Goal: Information Seeking & Learning: Find specific fact

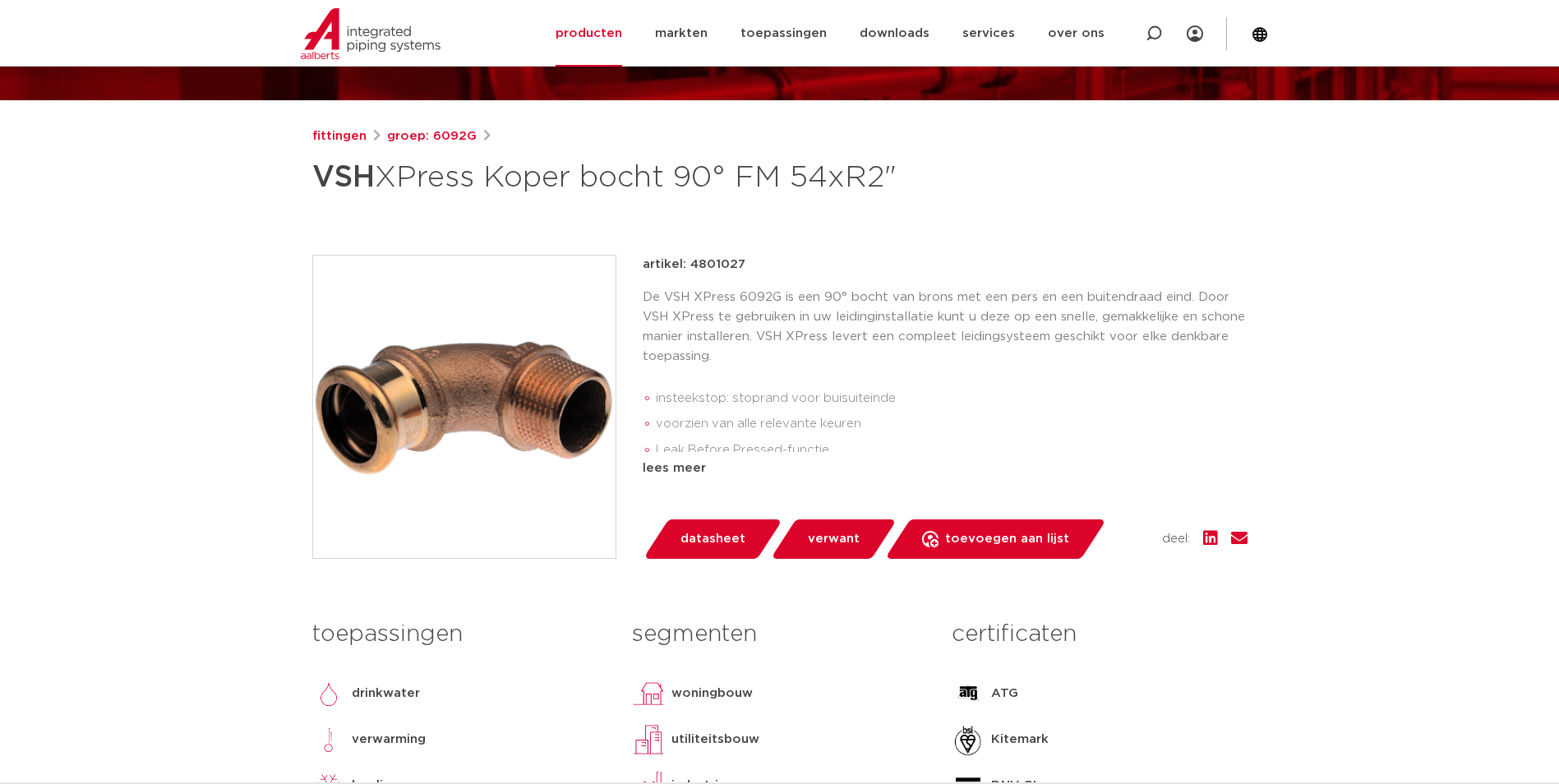
scroll to position [246, 0]
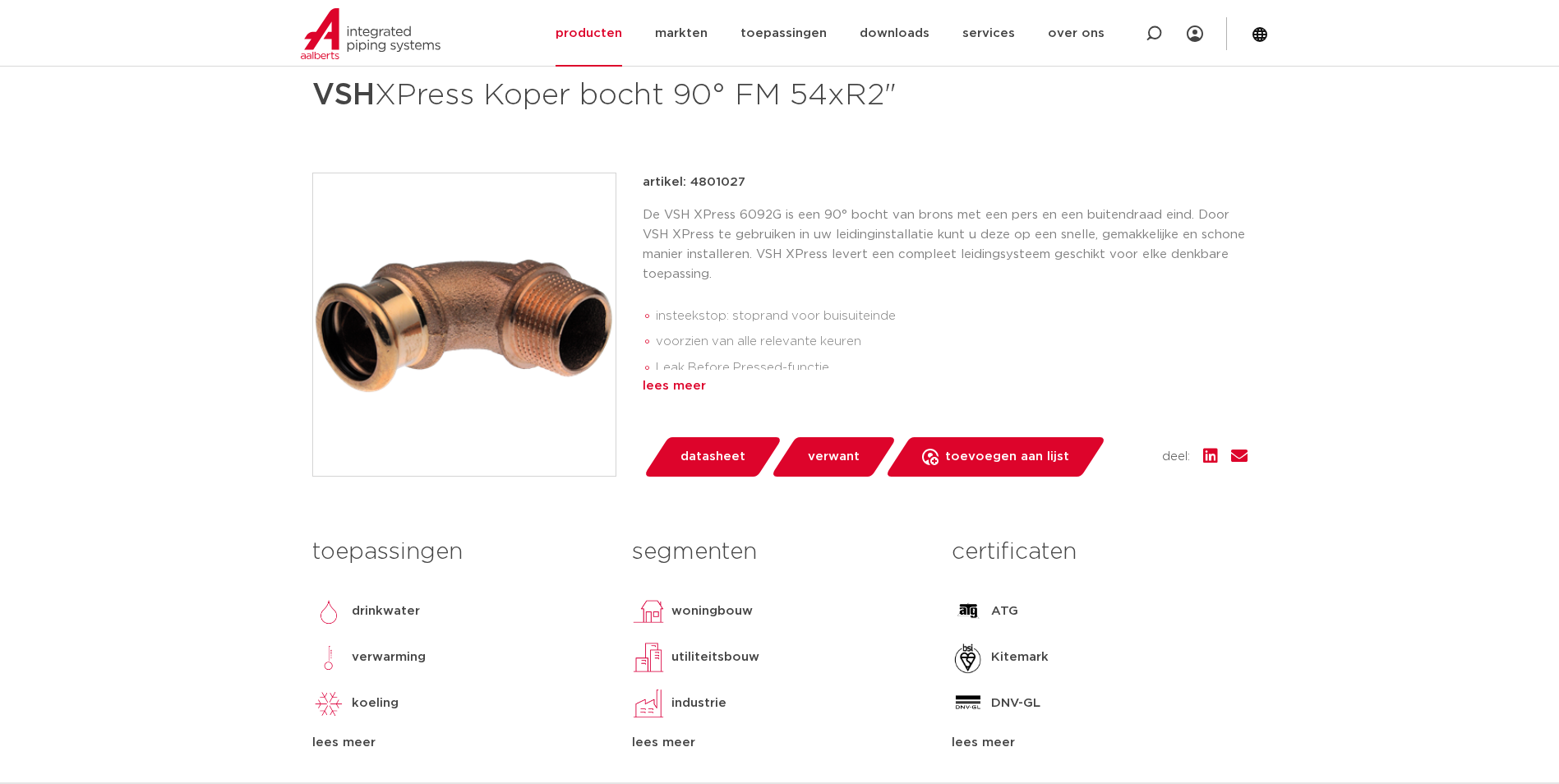
click at [676, 393] on div "lees meer" at bounding box center [945, 386] width 605 height 20
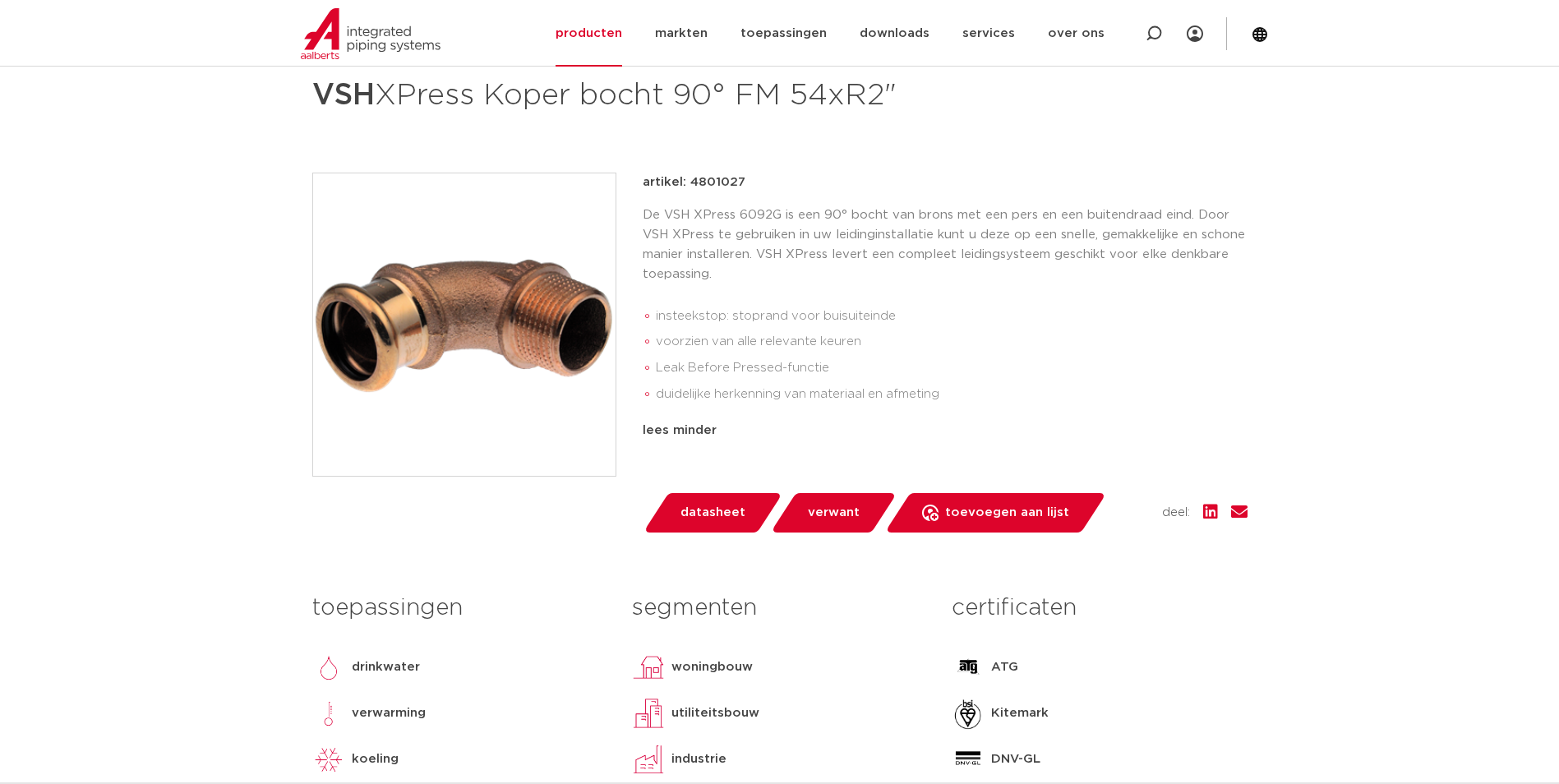
scroll to position [0, 0]
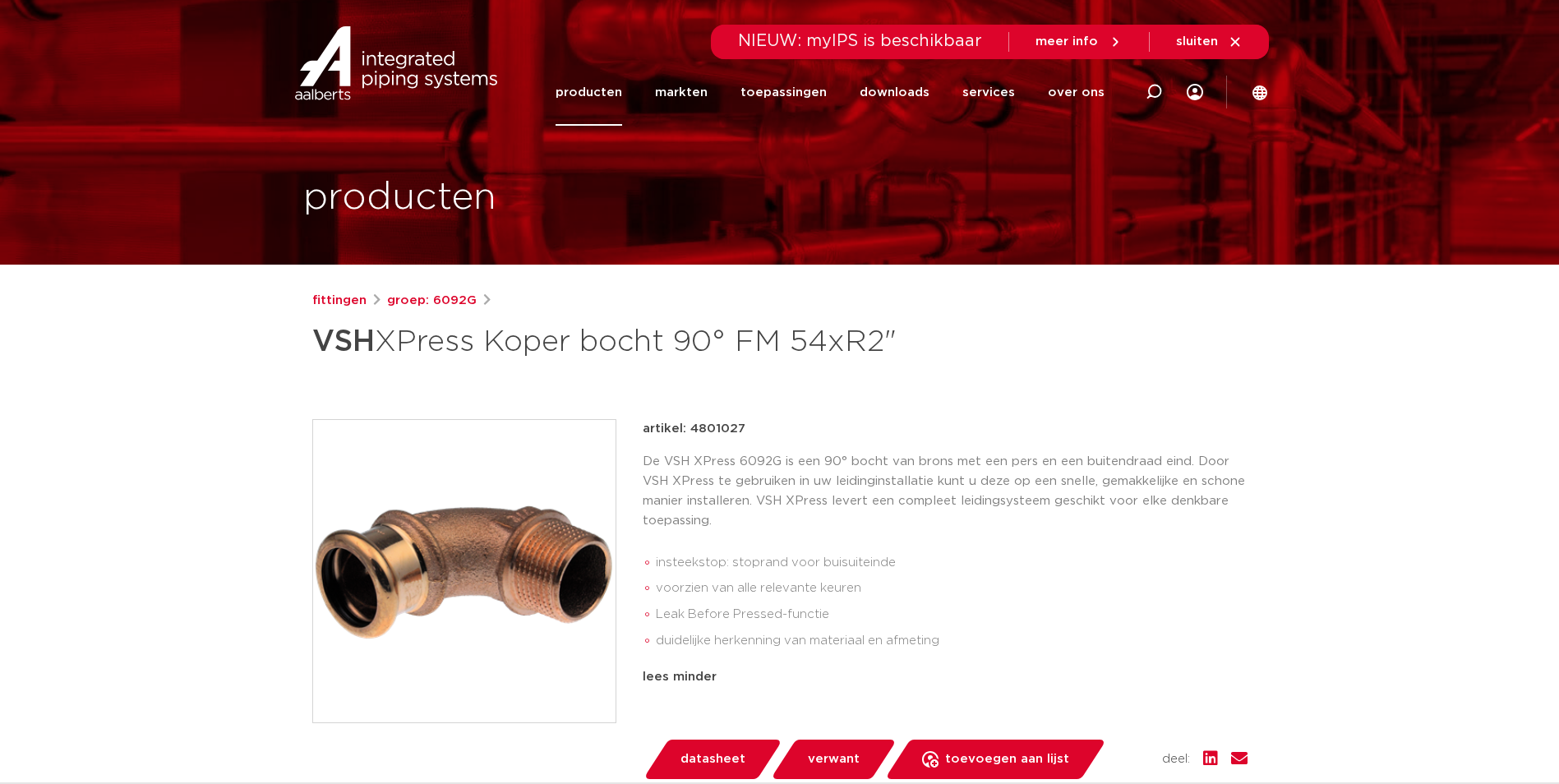
drag, startPoint x: 743, startPoint y: 425, endPoint x: 688, endPoint y: 431, distance: 55.3
click at [688, 431] on div "artikel: 4801027" at bounding box center [945, 428] width 605 height 20
copy p "4801027"
click at [1153, 92] on icon at bounding box center [1153, 92] width 16 height 16
click at [699, 93] on input "Zoeken" at bounding box center [916, 90] width 516 height 33
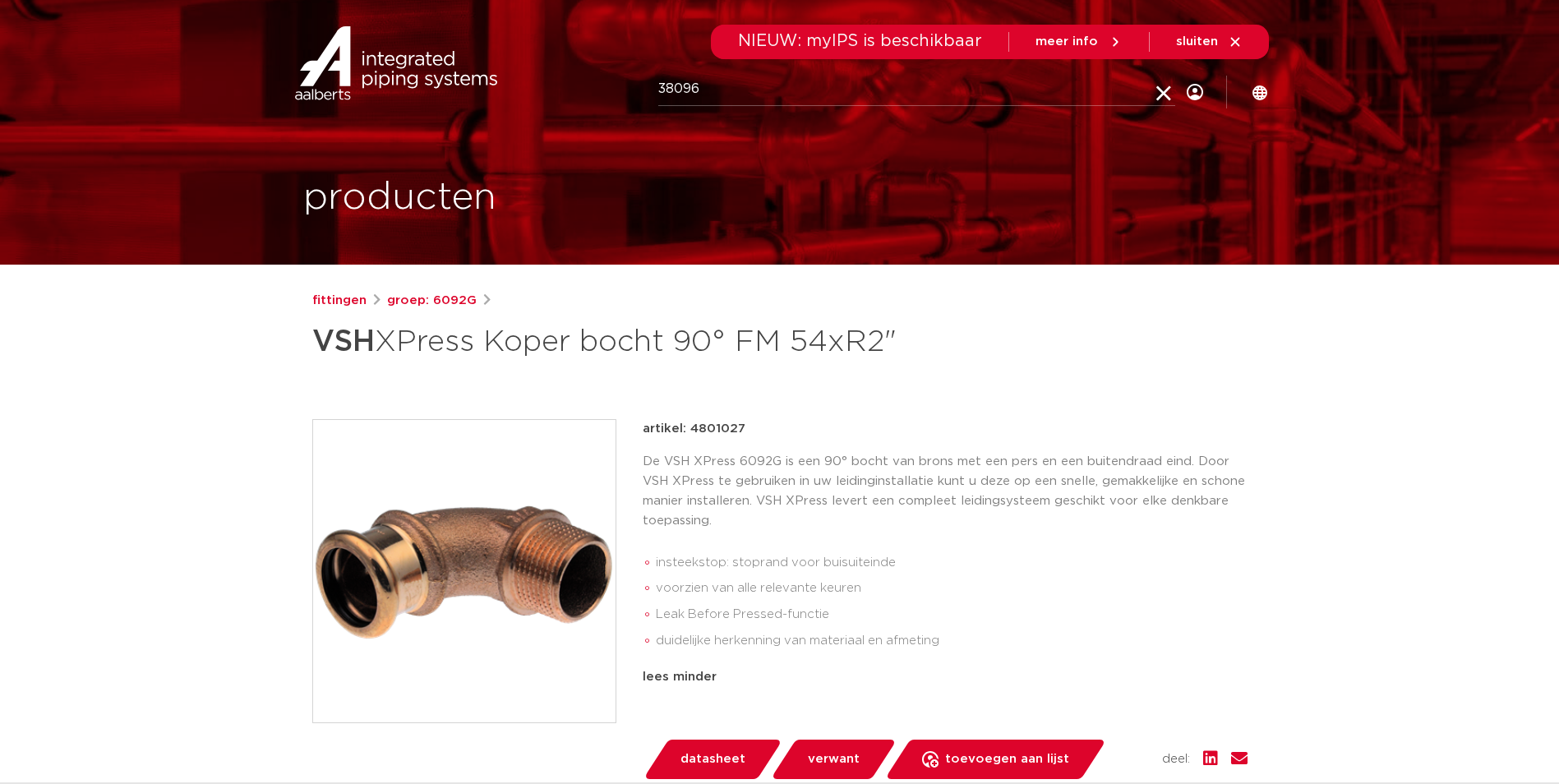
type input "38096"
click button "Zoeken" at bounding box center [0, 0] width 0 height 0
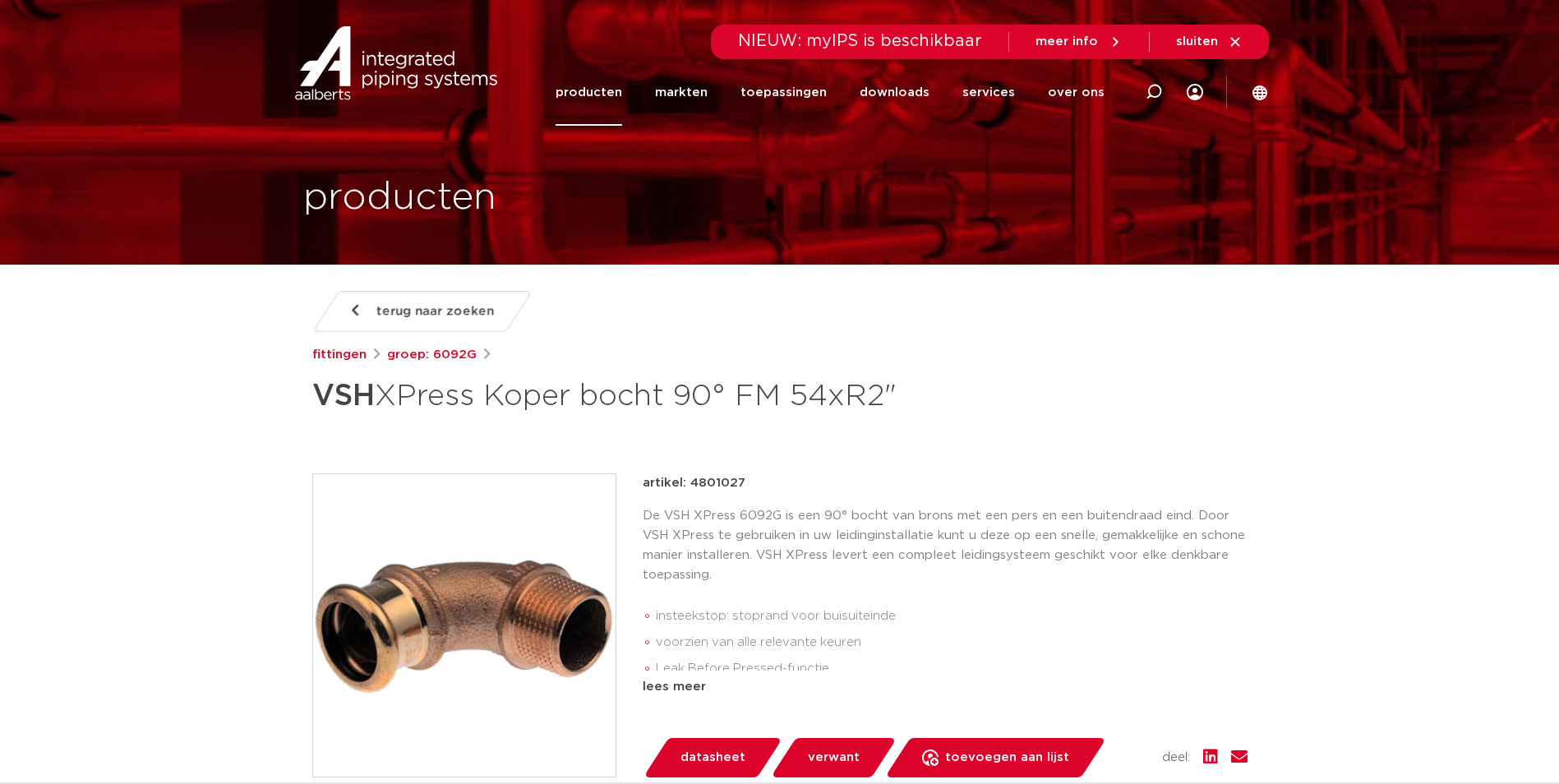
drag, startPoint x: 730, startPoint y: 482, endPoint x: 689, endPoint y: 483, distance: 41.0
click at [689, 483] on div "artikel: 4801027" at bounding box center [945, 483] width 605 height 20
copy p "4801027"
drag, startPoint x: 904, startPoint y: 389, endPoint x: 315, endPoint y: 420, distance: 589.8
click at [315, 420] on h1 "VSH XPress Koper bocht 90° FM 54xR2"" at bounding box center [621, 395] width 618 height 49
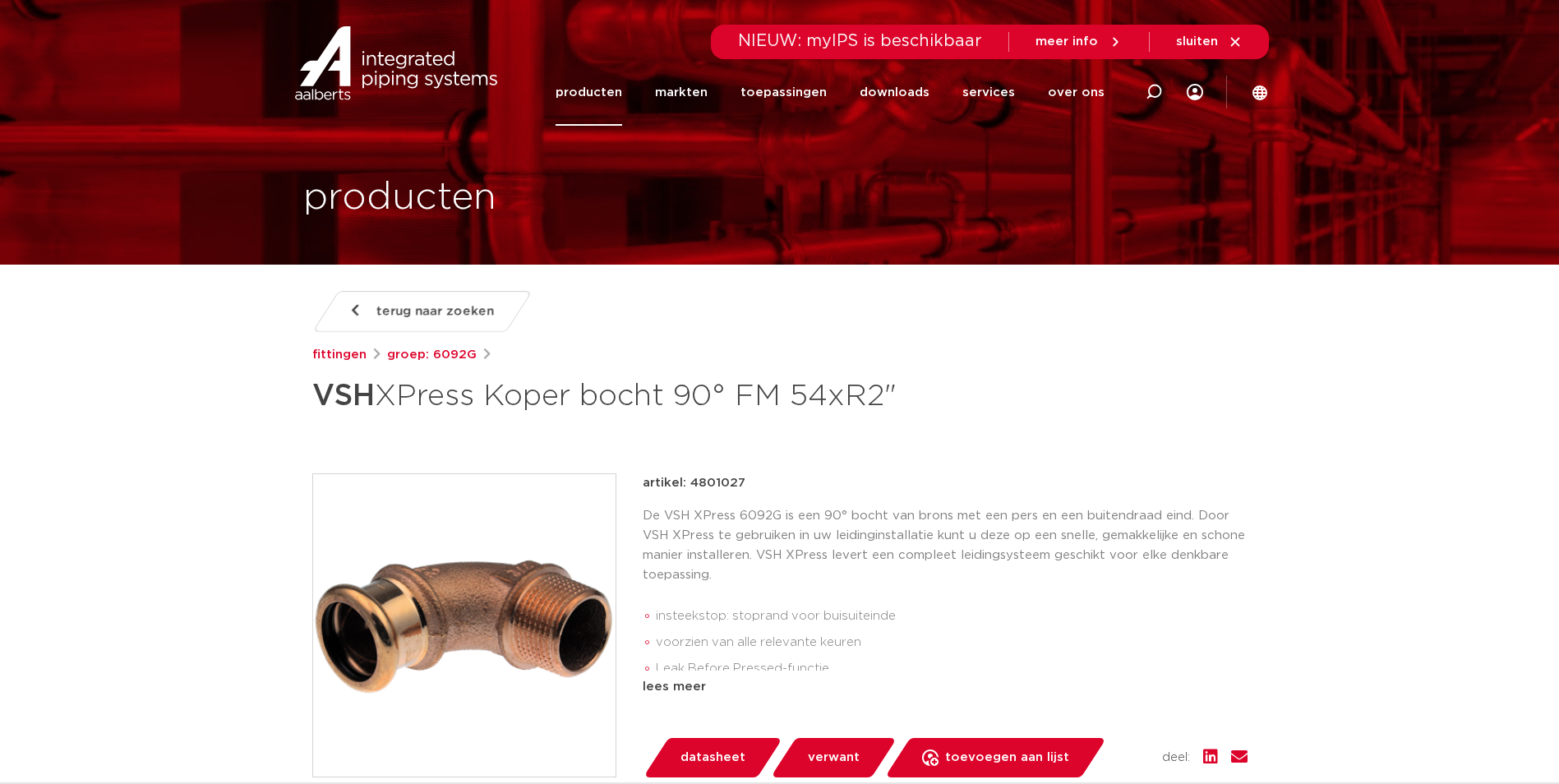
copy h1 "VSH XPress Koper bocht 90° FM 54xR2""
click at [1152, 93] on icon at bounding box center [1153, 92] width 16 height 16
click button "Zoeken" at bounding box center [0, 0] width 0 height 0
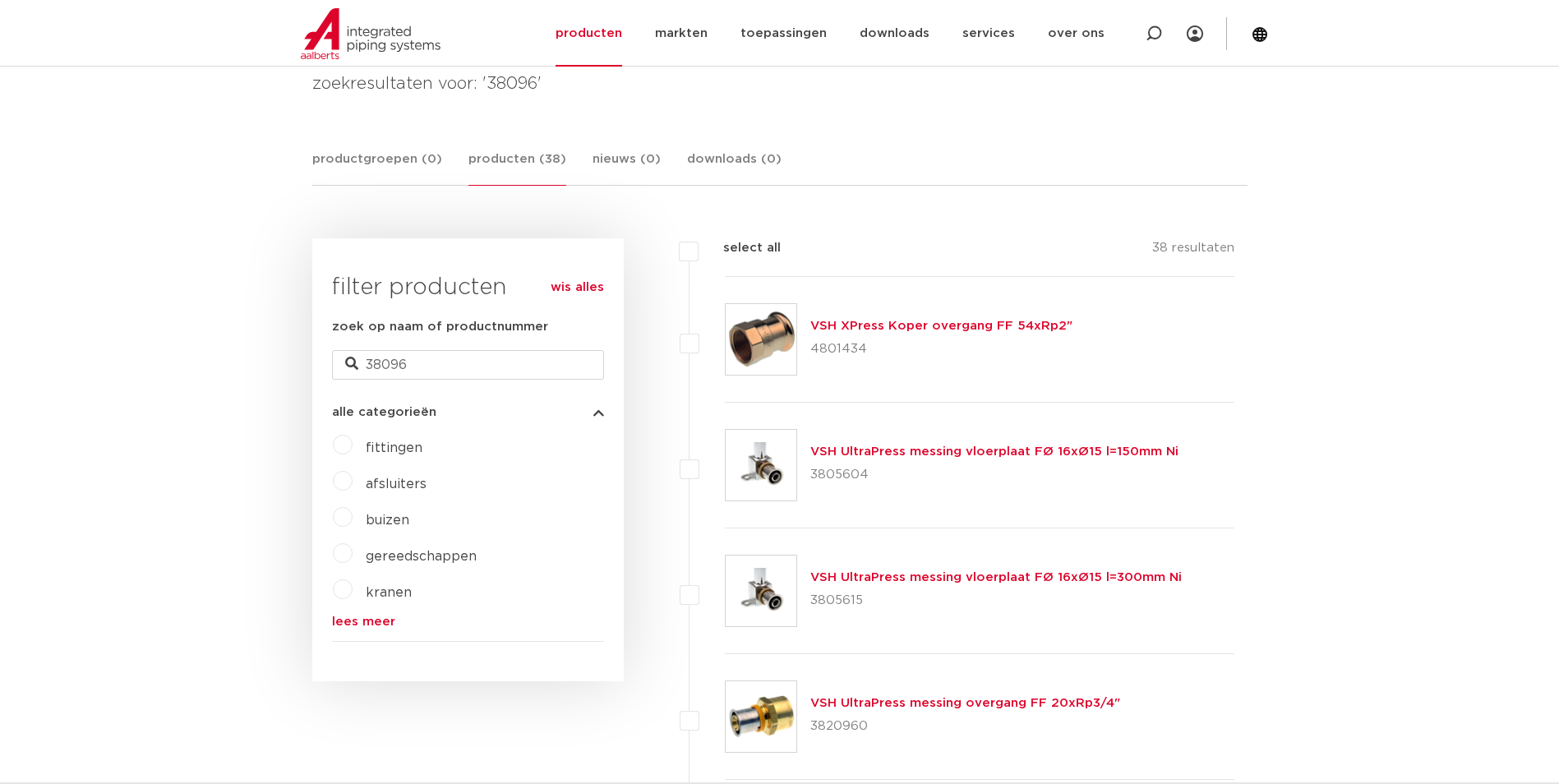
drag, startPoint x: 1077, startPoint y: 326, endPoint x: 813, endPoint y: 328, distance: 264.0
click at [813, 328] on div "VSH XPress Koper overgang FF 54xRp2" 4801434" at bounding box center [979, 340] width 510 height 126
copy link "VSH XPress Koper overgang FF 54xRp2""
drag, startPoint x: 839, startPoint y: 352, endPoint x: 813, endPoint y: 353, distance: 26.0
click at [813, 353] on p "4801434" at bounding box center [941, 349] width 263 height 26
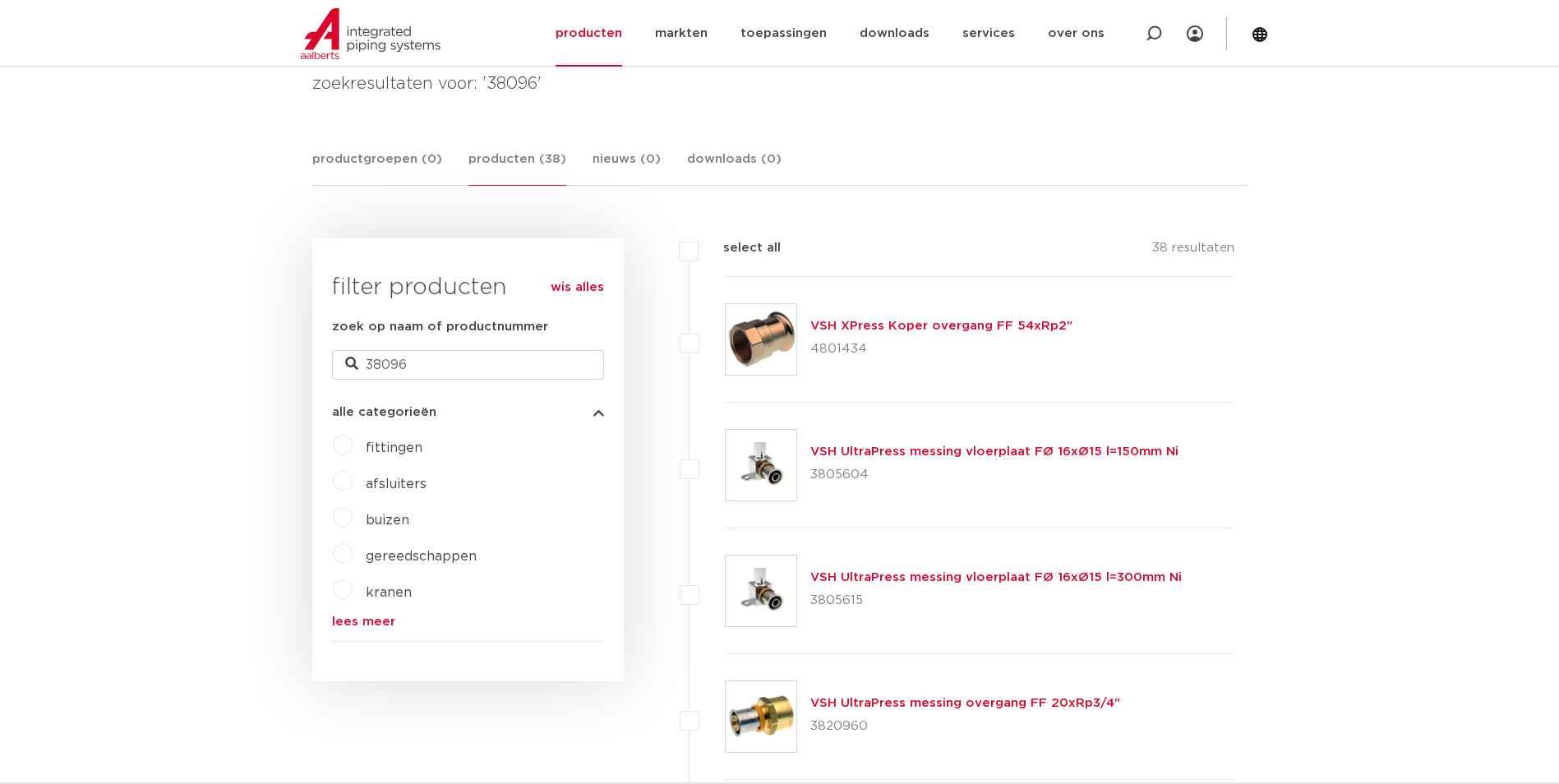
copy p "4801434"
click at [431, 365] on input "38096" at bounding box center [467, 364] width 272 height 29
type input "38357"
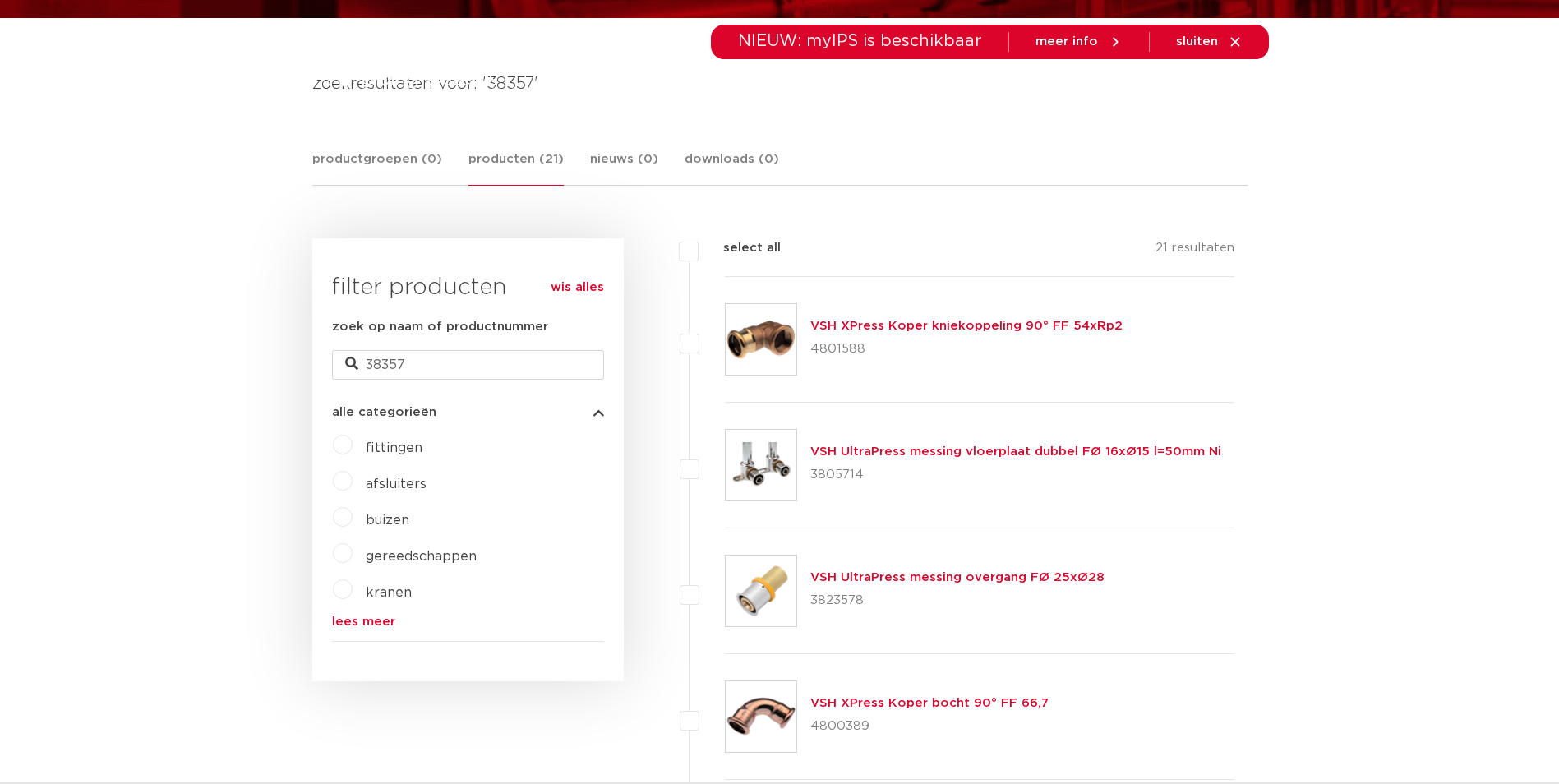
scroll to position [246, 0]
drag, startPoint x: 1123, startPoint y: 327, endPoint x: 799, endPoint y: 330, distance: 324.0
click at [799, 330] on div "VSH XPress Koper kniekoppeling 90° FF 54xRp2 4801588" at bounding box center [979, 340] width 510 height 126
drag, startPoint x: 884, startPoint y: 363, endPoint x: 871, endPoint y: 349, distance: 19.1
click at [874, 351] on div "VSH XPress Koper kniekoppeling 90° FF 54xRp2 4801588" at bounding box center [979, 340] width 510 height 126
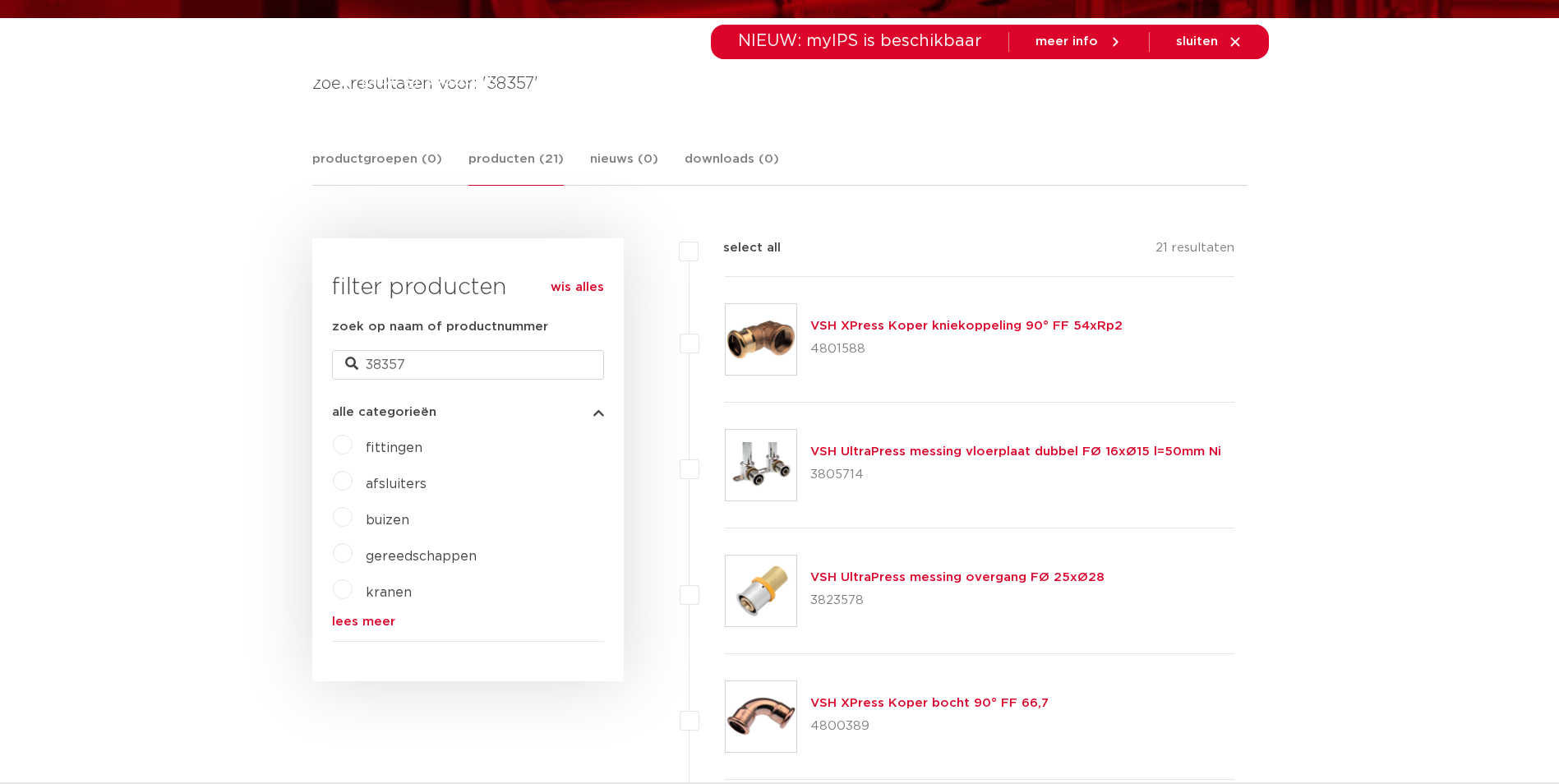
drag, startPoint x: 864, startPoint y: 349, endPoint x: 814, endPoint y: 350, distance: 50.0
click at [814, 350] on p "4801588" at bounding box center [966, 349] width 313 height 26
copy p "4801588"
click at [467, 357] on input "38357" at bounding box center [467, 364] width 272 height 29
drag, startPoint x: 455, startPoint y: 363, endPoint x: 274, endPoint y: 377, distance: 181.5
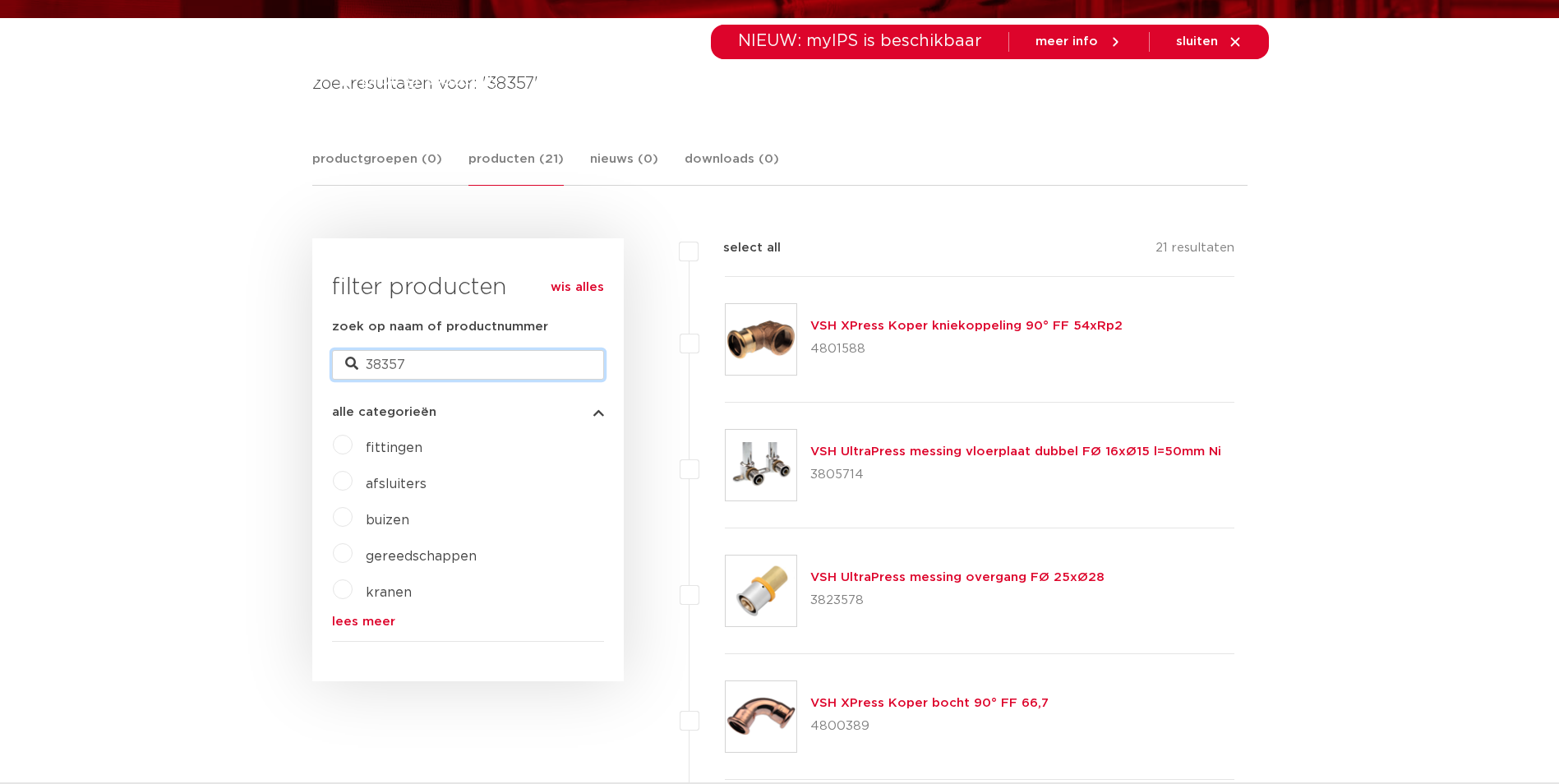
paste input "819"
type input "38819"
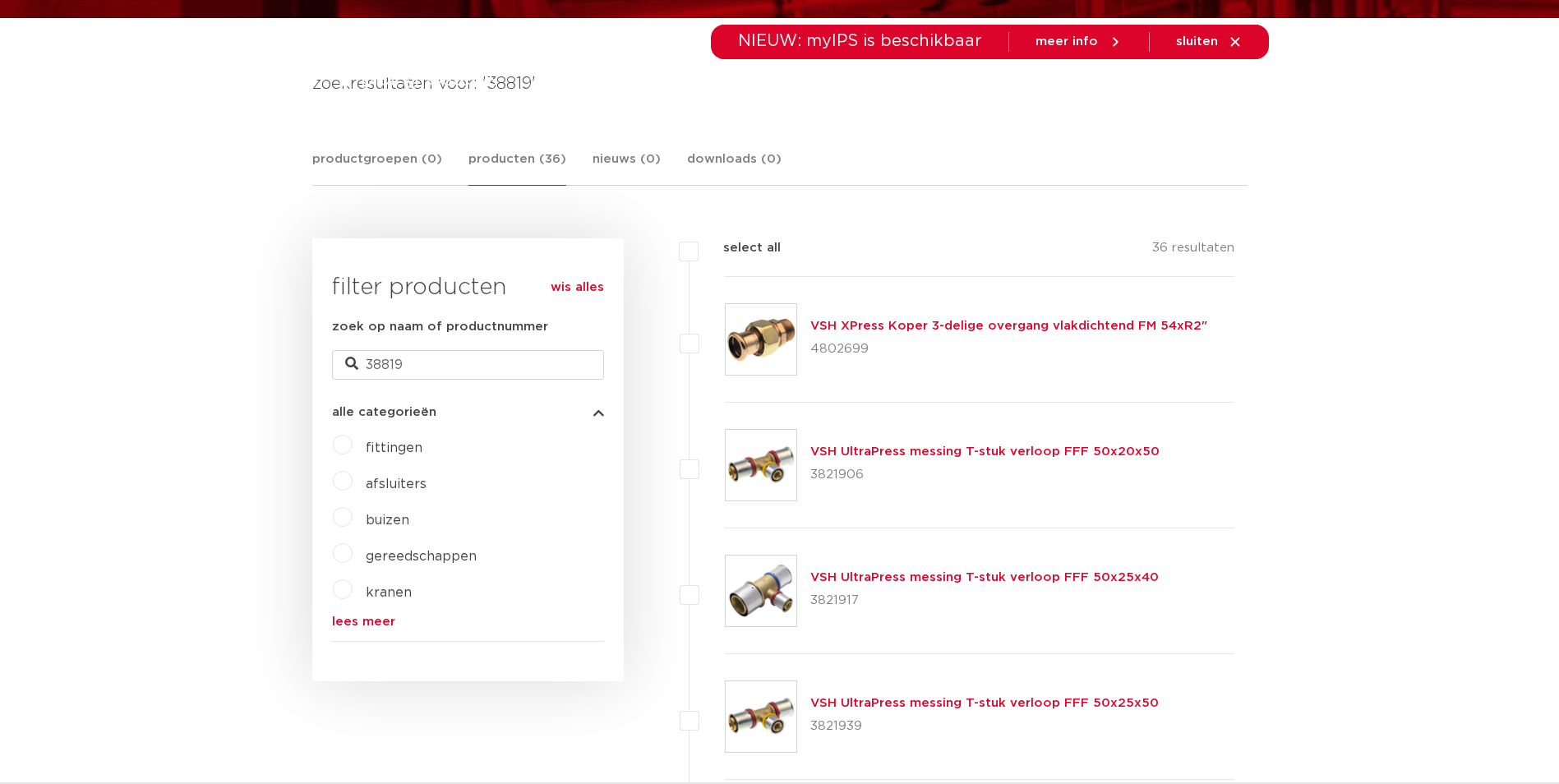
scroll to position [246, 0]
drag, startPoint x: 1199, startPoint y: 327, endPoint x: 797, endPoint y: 329, distance: 402.0
click at [797, 329] on div "VSH XPress Koper 3-delige overgang vlakdichtend FM 54xR2" 4802699" at bounding box center [979, 340] width 510 height 126
copy div "VSH XPress Koper 3-delige overgang vlakdichtend FM 54xR2""
drag, startPoint x: 868, startPoint y: 348, endPoint x: 812, endPoint y: 355, distance: 56.4
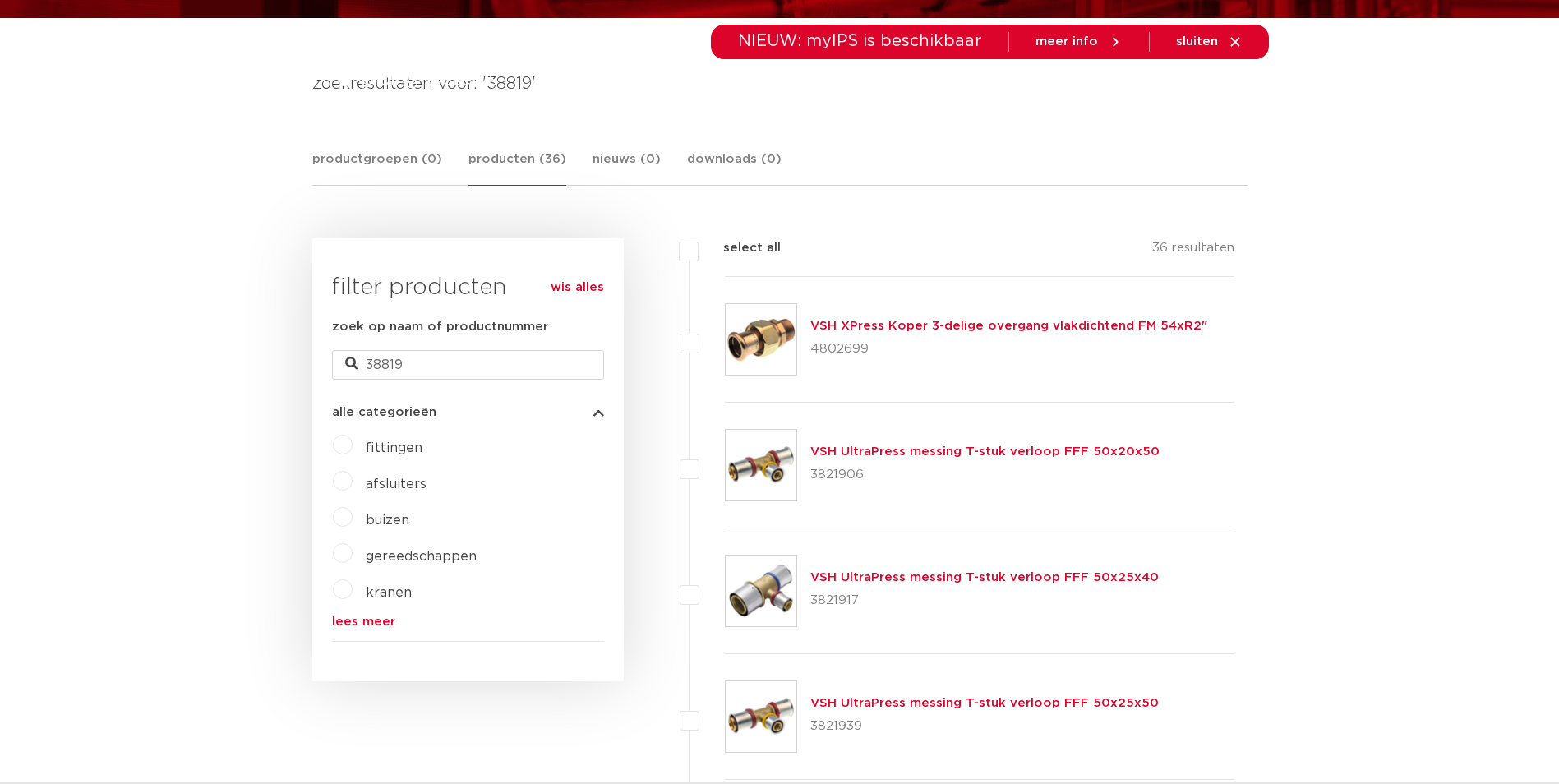
click at [812, 355] on p "4802699" at bounding box center [1009, 349] width 397 height 26
copy p "4802699"
click at [459, 366] on input "38819" at bounding box center [467, 364] width 272 height 29
type input "38306"
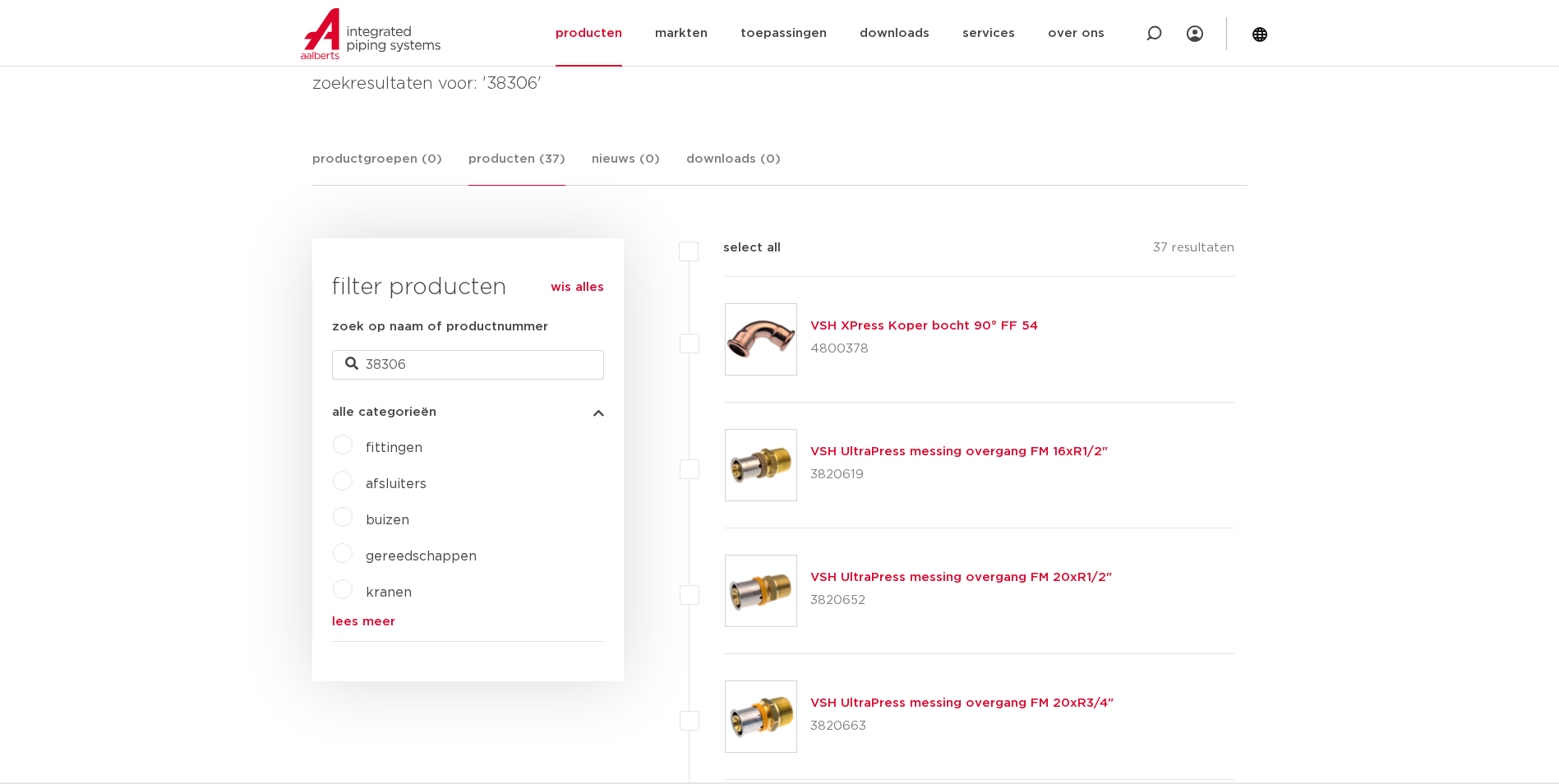
drag, startPoint x: 1058, startPoint y: 325, endPoint x: 802, endPoint y: 326, distance: 256.0
click at [802, 326] on div "VSH XPress Koper bocht 90° FF 54 4800378" at bounding box center [979, 340] width 510 height 126
copy div "VSH XPress Koper bocht 90° FF 54"
drag, startPoint x: 870, startPoint y: 348, endPoint x: 810, endPoint y: 348, distance: 60.0
click at [810, 348] on p "4800378" at bounding box center [924, 349] width 228 height 26
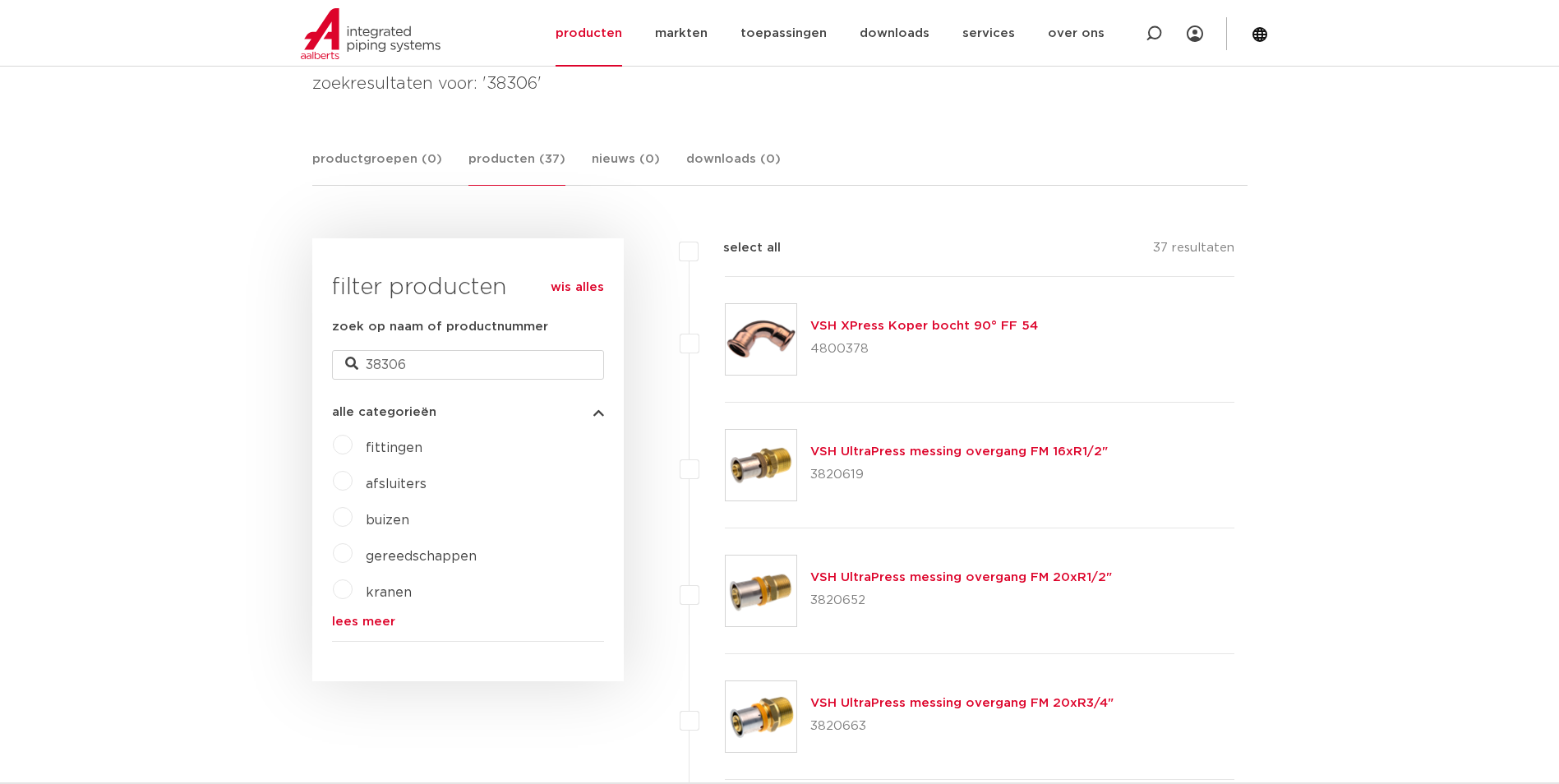
copy p "4800378"
click at [431, 357] on input "38306" at bounding box center [467, 364] width 272 height 29
type input "38504"
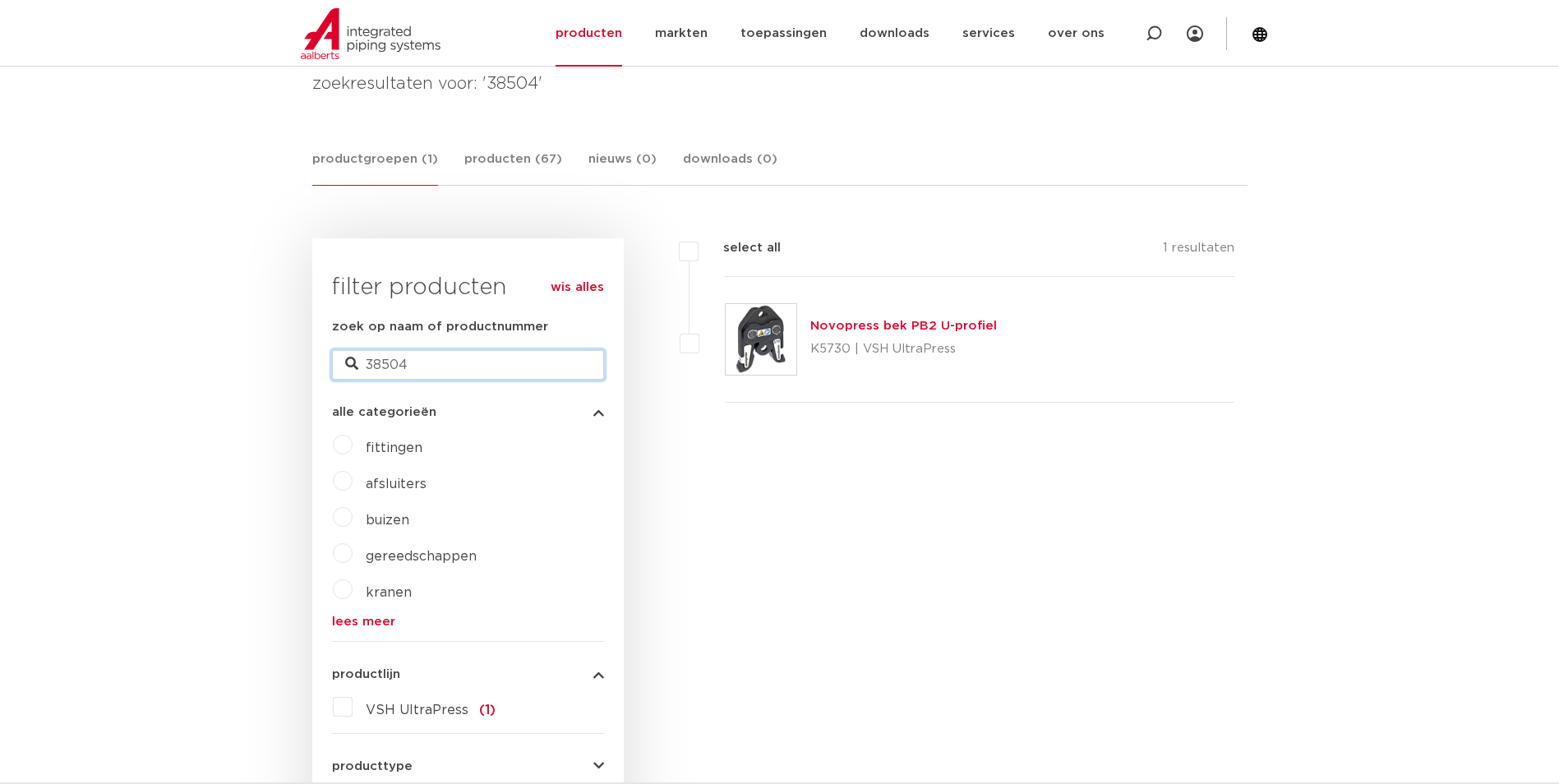
click at [417, 365] on input "38504" at bounding box center [467, 364] width 272 height 29
type input "38121"
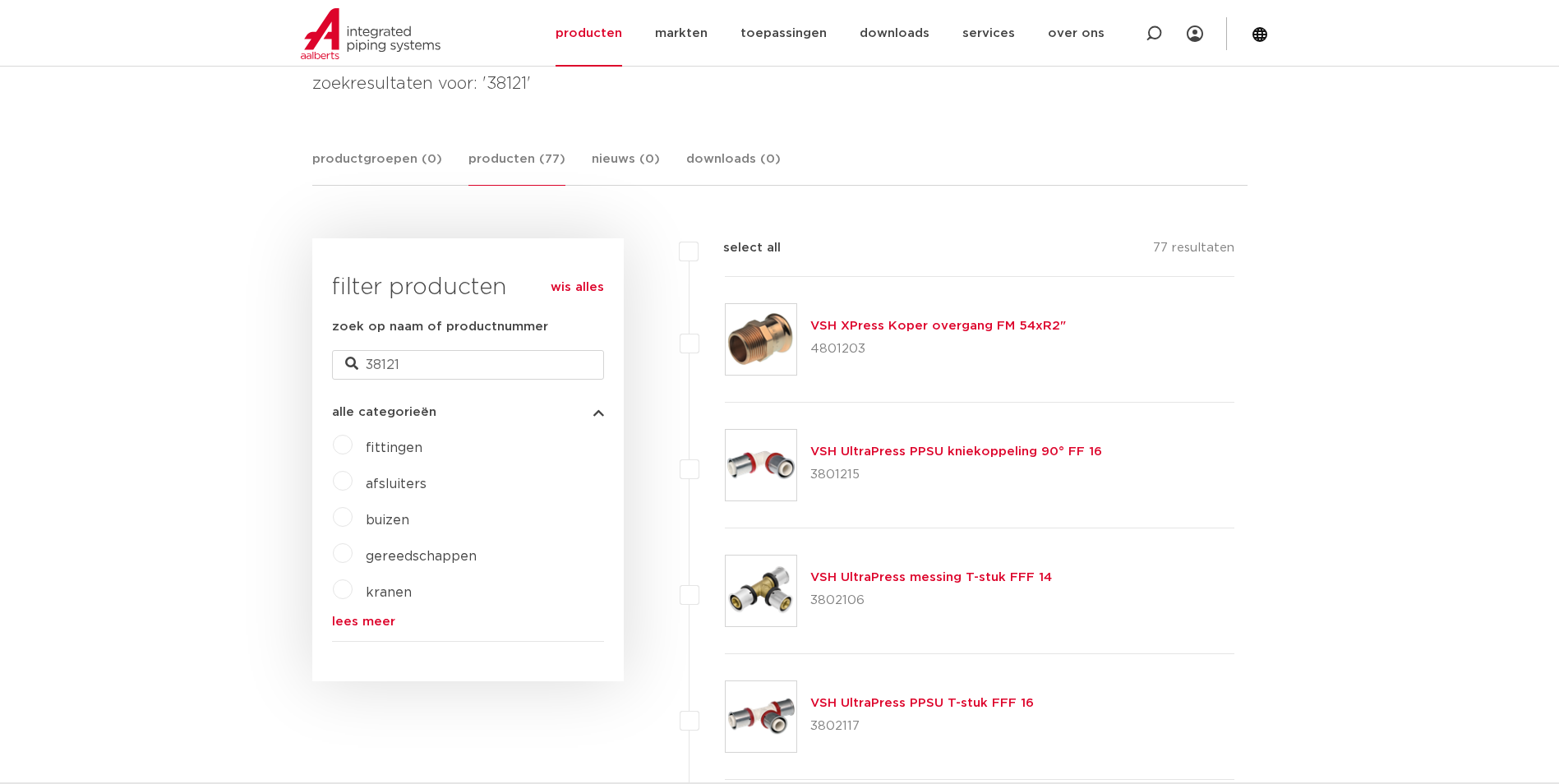
scroll to position [246, 0]
drag, startPoint x: 1068, startPoint y: 328, endPoint x: 812, endPoint y: 318, distance: 256.2
click at [812, 318] on div "VSH XPress Koper overgang FM 54xR2" 4801203" at bounding box center [979, 340] width 510 height 126
copy link "VSH XPress Koper overgang FM 54xR2""
drag, startPoint x: 871, startPoint y: 354, endPoint x: 809, endPoint y: 347, distance: 62.4
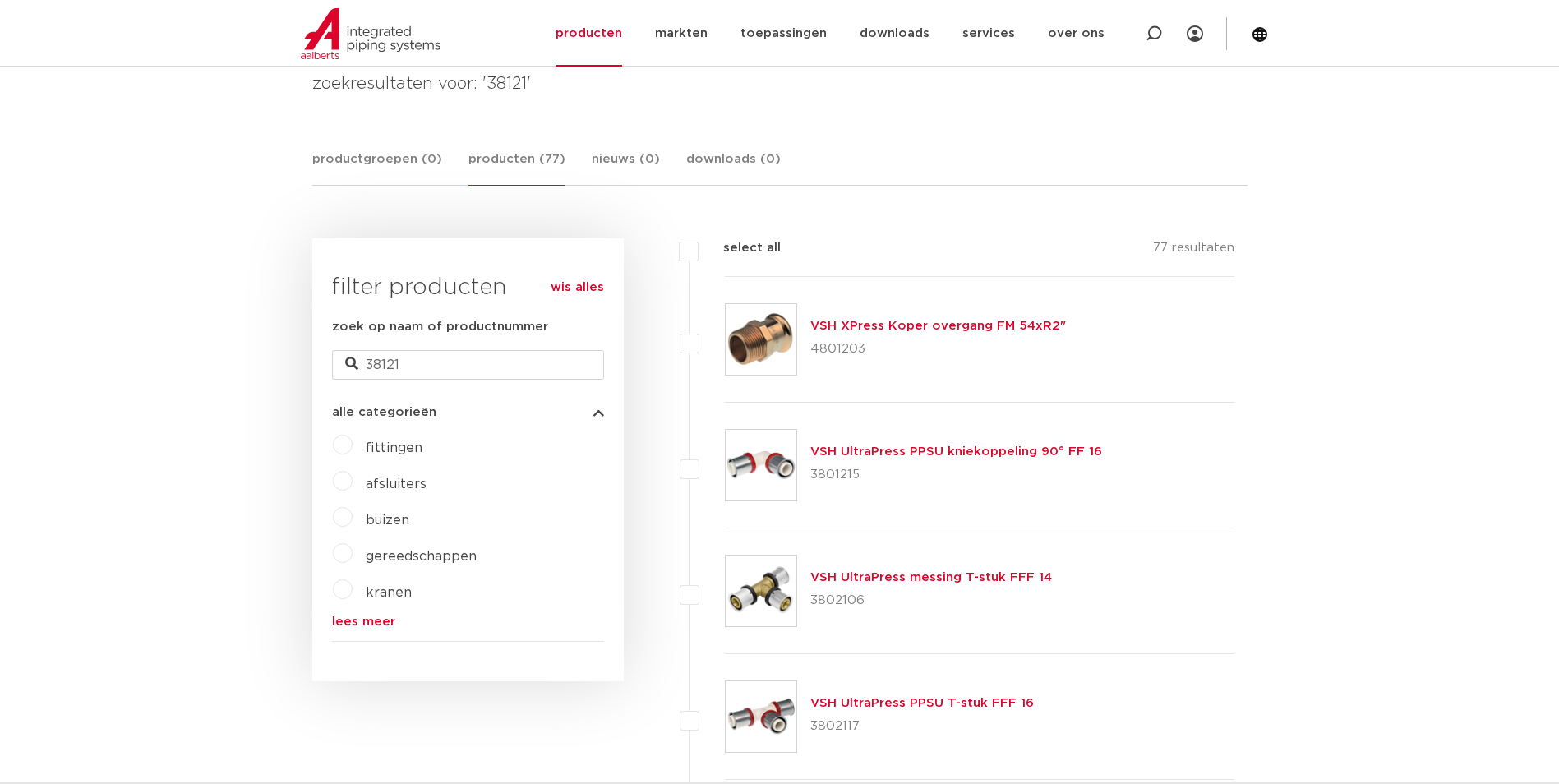
click at [810, 347] on p "4801203" at bounding box center [938, 349] width 256 height 26
copy p "4801203"
